Goal: Transaction & Acquisition: Purchase product/service

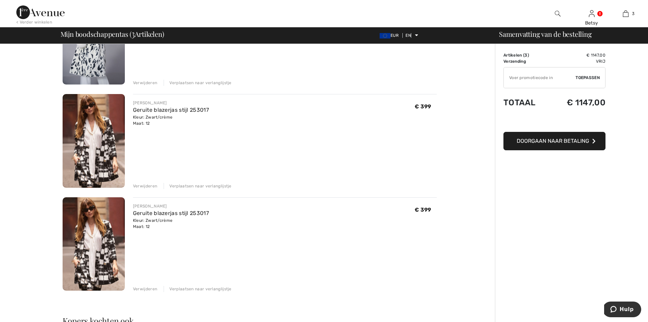
scroll to position [136, 0]
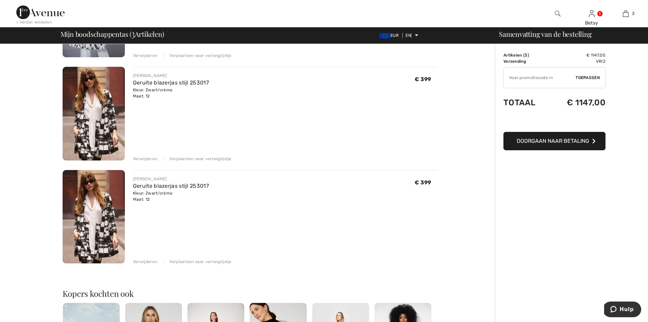
click at [145, 259] on font "Verwijderen" at bounding box center [145, 261] width 24 height 5
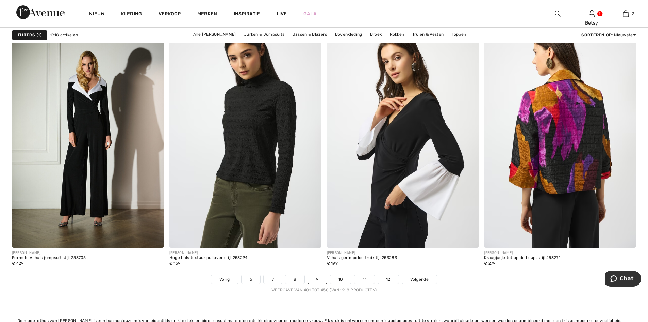
scroll to position [4015, 0]
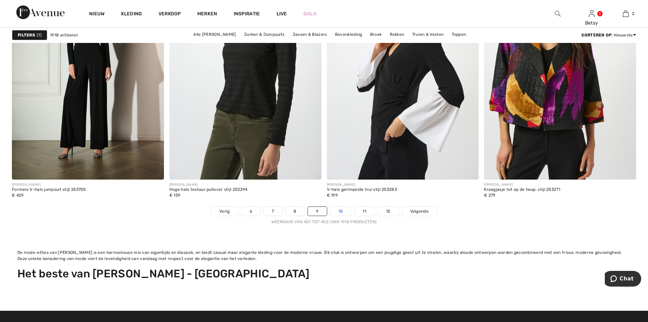
click at [340, 213] on link "10" at bounding box center [340, 211] width 21 height 9
